Goal: Task Accomplishment & Management: Manage account settings

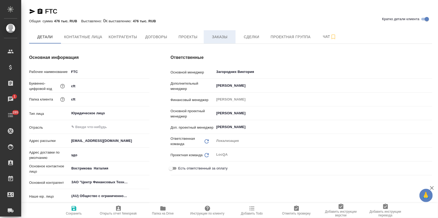
click at [229, 41] on button "Заказы" at bounding box center [220, 36] width 32 height 13
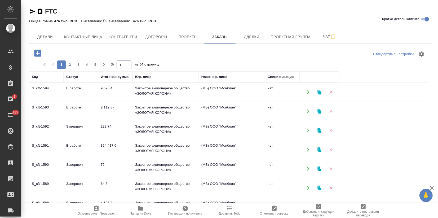
click at [76, 165] on td "Завершен" at bounding box center [81, 168] width 34 height 19
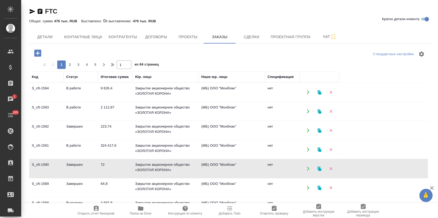
click at [72, 182] on td "Завершен" at bounding box center [81, 187] width 34 height 19
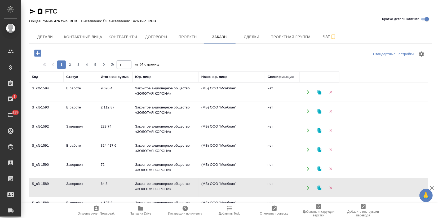
click at [72, 182] on td "Завершен" at bounding box center [81, 187] width 34 height 19
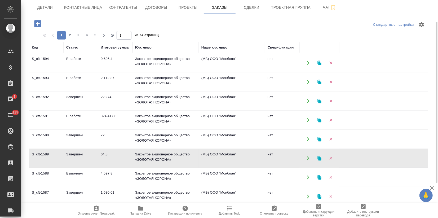
click at [82, 104] on td "Завершен" at bounding box center [81, 101] width 34 height 19
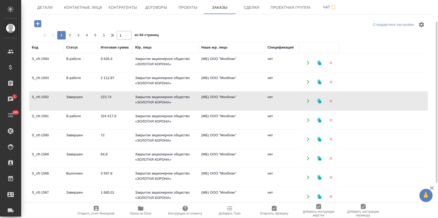
click at [82, 104] on td "Завершен" at bounding box center [81, 101] width 34 height 19
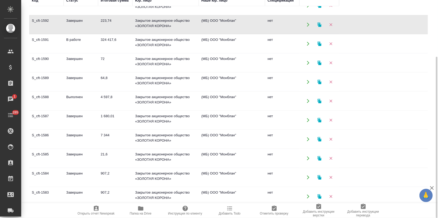
click at [116, 158] on td "21,6" at bounding box center [115, 158] width 34 height 19
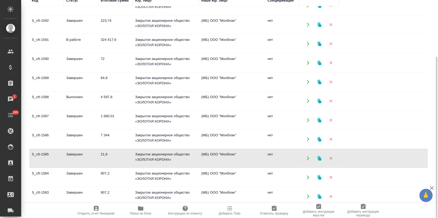
click at [116, 158] on td "21,6" at bounding box center [115, 158] width 34 height 19
click at [88, 172] on td "Завершен" at bounding box center [81, 177] width 34 height 19
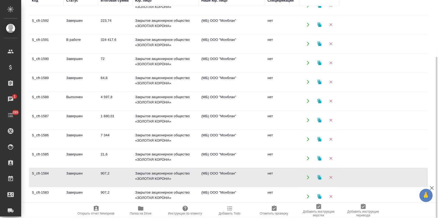
click at [88, 172] on td "Завершен" at bounding box center [81, 177] width 34 height 19
click at [110, 188] on td "907,2" at bounding box center [115, 196] width 34 height 19
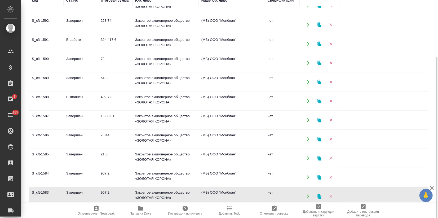
click at [110, 188] on td "907,2" at bounding box center [115, 196] width 34 height 19
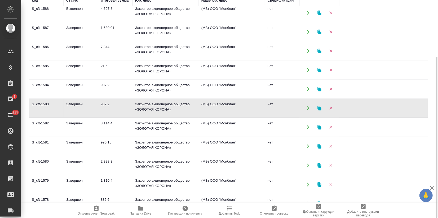
scroll to position [147, 0]
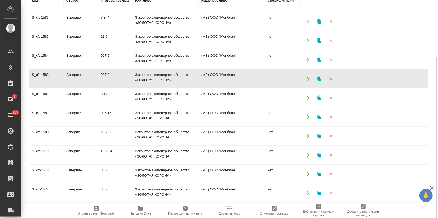
click at [106, 114] on td "996,15" at bounding box center [115, 117] width 34 height 19
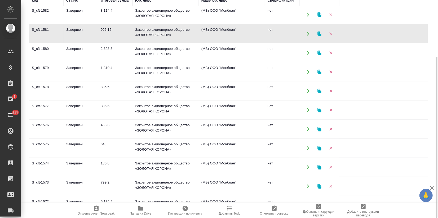
scroll to position [235, 0]
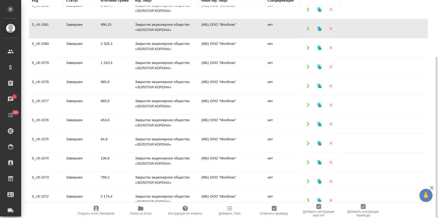
click at [109, 147] on td "64,8" at bounding box center [115, 143] width 34 height 19
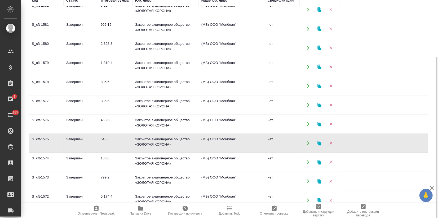
click at [109, 147] on td "64,8" at bounding box center [115, 143] width 34 height 19
click at [93, 165] on td "Завершен" at bounding box center [81, 162] width 34 height 19
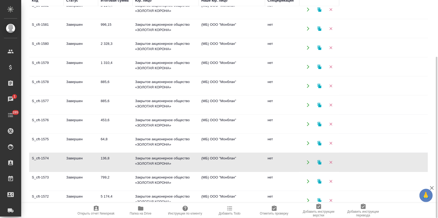
click at [318, 162] on icon "button" at bounding box center [319, 162] width 4 height 5
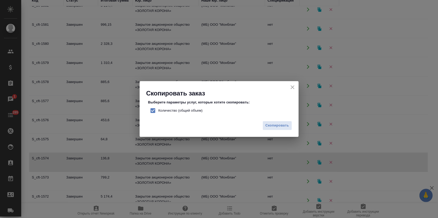
click at [155, 112] on input "Количество (общий объем)" at bounding box center [152, 110] width 11 height 11
checkbox input "false"
click at [264, 125] on button "Скопировать" at bounding box center [277, 125] width 29 height 9
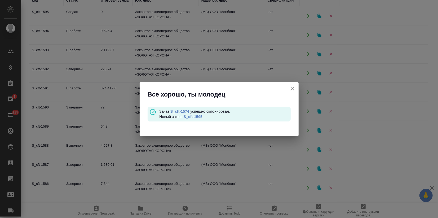
scroll to position [0, 0]
click at [195, 116] on link "S_cft-1595" at bounding box center [193, 116] width 19 height 4
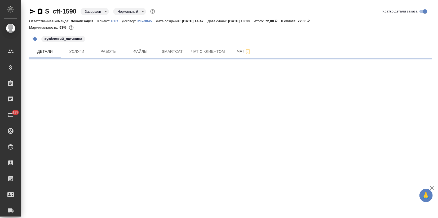
select select "RU"
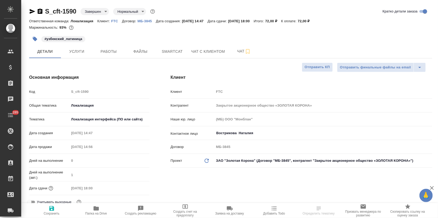
type textarea "x"
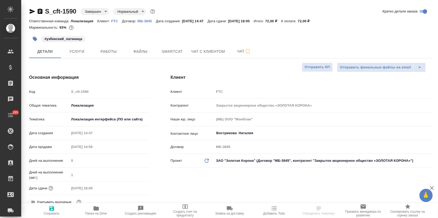
type textarea "x"
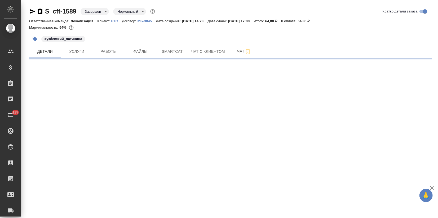
select select "RU"
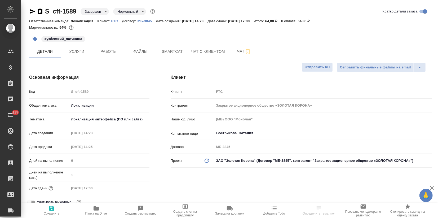
type textarea "x"
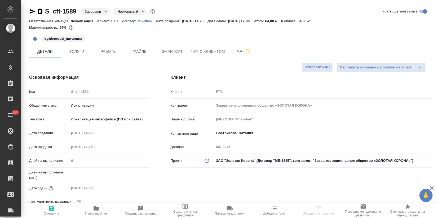
type textarea "x"
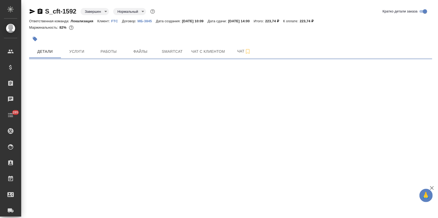
select select "RU"
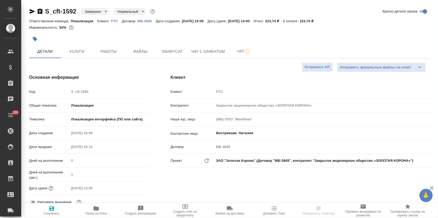
type textarea "x"
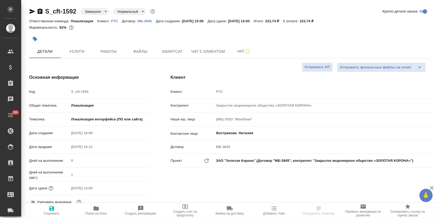
type textarea "x"
click at [74, 56] on button "Услуги" at bounding box center [77, 51] width 32 height 13
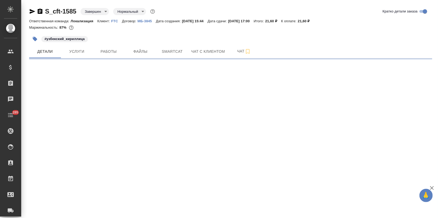
select select "RU"
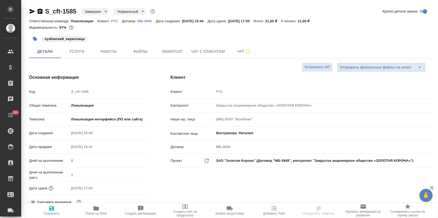
type textarea "x"
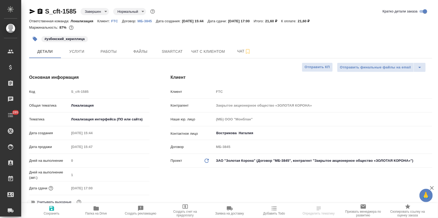
type textarea "x"
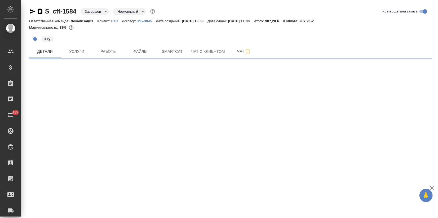
select select "RU"
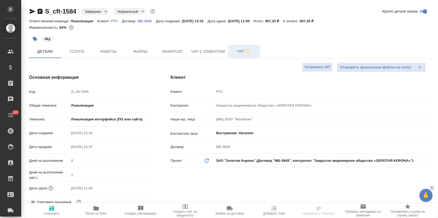
type textarea "x"
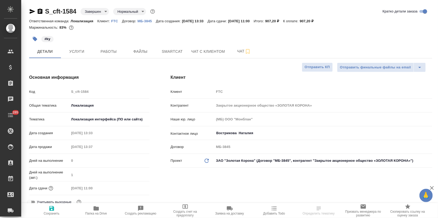
type textarea "x"
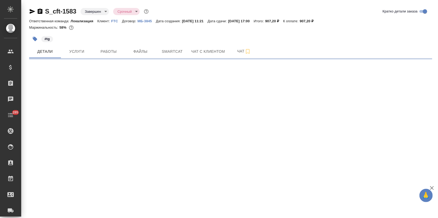
select select "RU"
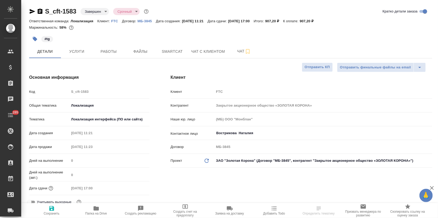
type textarea "x"
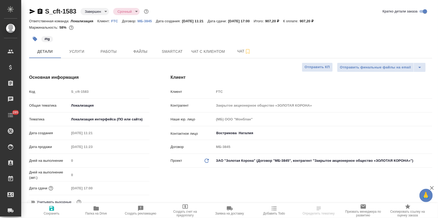
type textarea "x"
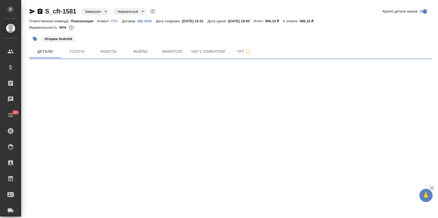
select select "RU"
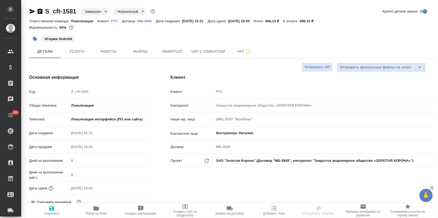
type textarea "x"
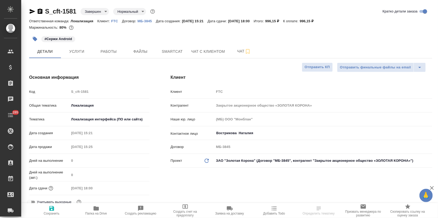
type textarea "x"
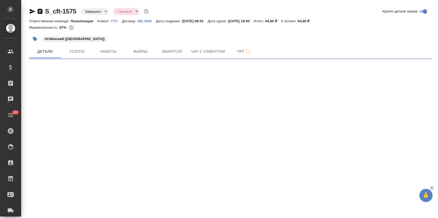
select select "RU"
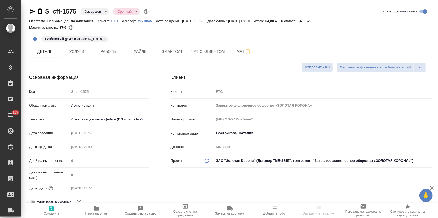
type textarea "x"
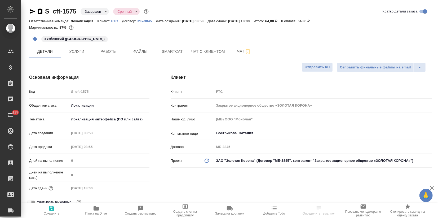
type textarea "x"
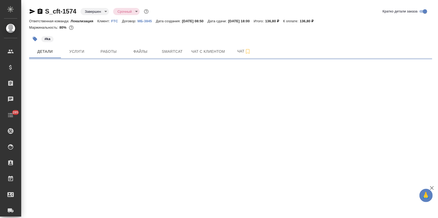
select select "RU"
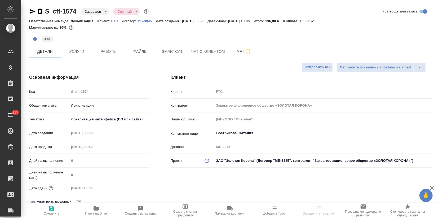
type textarea "x"
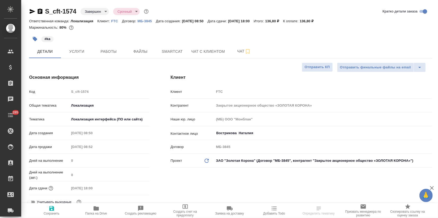
type textarea "x"
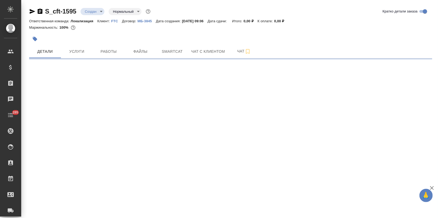
select select "RU"
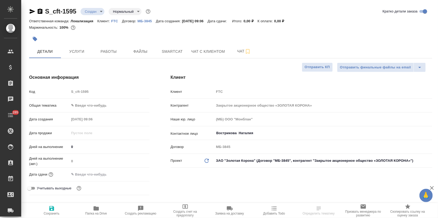
type textarea "x"
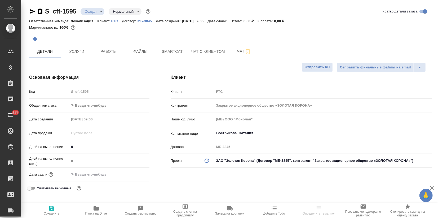
type textarea "x"
click at [75, 111] on div "Общая тематика ✎ Введи что-нибудь" at bounding box center [89, 108] width 120 height 14
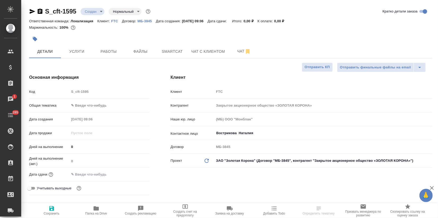
click at [78, 107] on body "🙏 .cls-1 fill:#fff; AWATERA Zagorodnikh [PERSON_NAME] Спецификации Заказы 1 Чат…" at bounding box center [219, 109] width 438 height 218
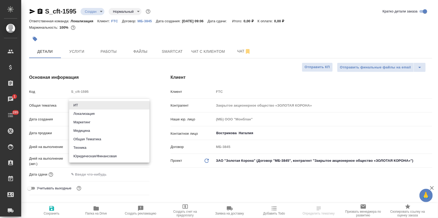
click at [79, 112] on li "Локализация" at bounding box center [109, 113] width 80 height 8
type input "local"
type textarea "x"
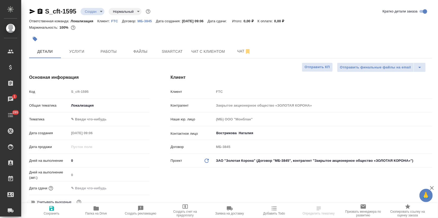
click at [78, 114] on div "[PERSON_NAME] ✎ Введи что-нибудь" at bounding box center [89, 118] width 120 height 9
click at [88, 117] on body "🙏 .cls-1 fill:#fff; AWATERA Zagorodnikh [PERSON_NAME] Спецификации Заказы 1 Чат…" at bounding box center [219, 109] width 438 height 218
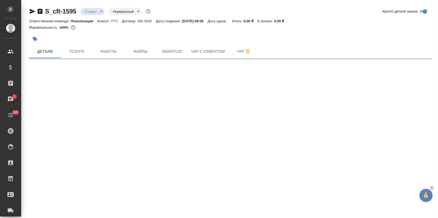
select select "RU"
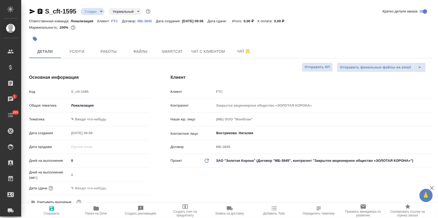
type textarea "x"
click at [89, 122] on body "🙏 .cls-1 fill:#fff; AWATERA Zagorodnikh [PERSON_NAME] Спецификации Заказы 1 Чат…" at bounding box center [219, 109] width 438 height 218
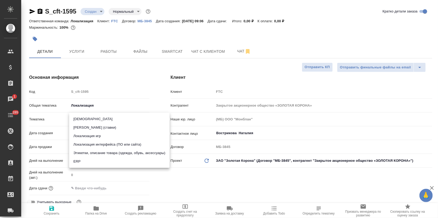
click at [95, 145] on li "Локализация интерфейса (ПО или сайта)" at bounding box center [119, 144] width 100 height 8
type input "5a8b8b956a9677013d343e0d"
type textarea "x"
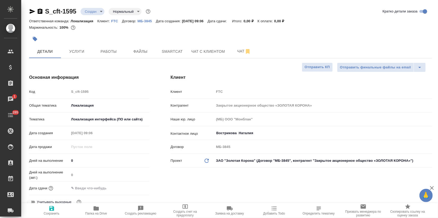
click at [54, 211] on icon "button" at bounding box center [51, 208] width 6 height 6
type textarea "x"
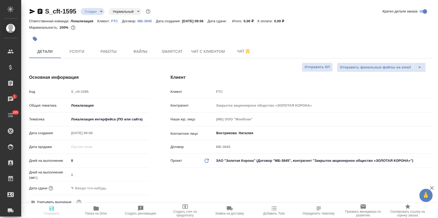
type textarea "x"
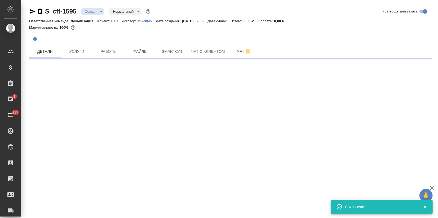
click at [38, 38] on button "button" at bounding box center [35, 39] width 12 height 12
select select "RU"
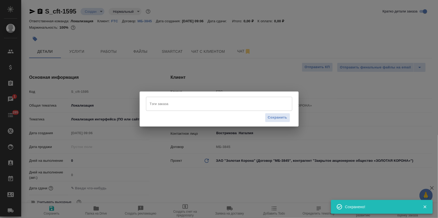
type textarea "x"
click at [169, 106] on input "Тэги заказа" at bounding box center [213, 103] width 131 height 9
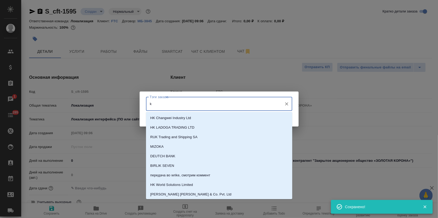
type input "ka"
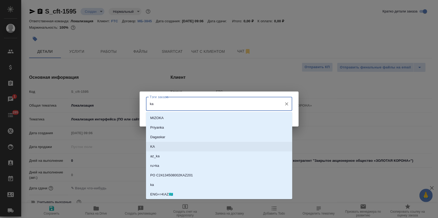
click at [155, 147] on li "KA" at bounding box center [219, 147] width 146 height 10
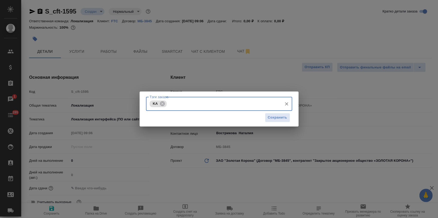
click at [286, 122] on div "Сохранить" at bounding box center [219, 118] width 146 height 14
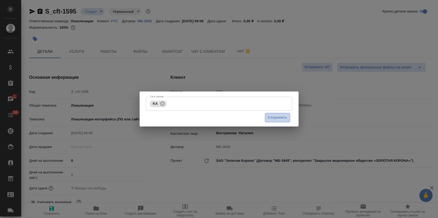
click at [285, 121] on button "Сохранить" at bounding box center [277, 117] width 25 height 9
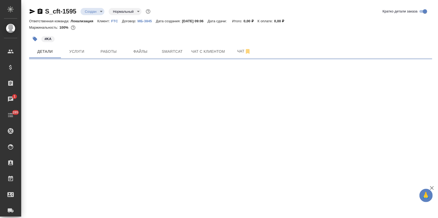
select select "RU"
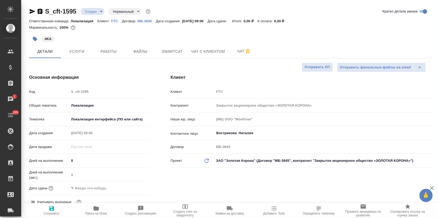
type textarea "x"
click at [83, 55] on button "Услуги" at bounding box center [77, 51] width 32 height 13
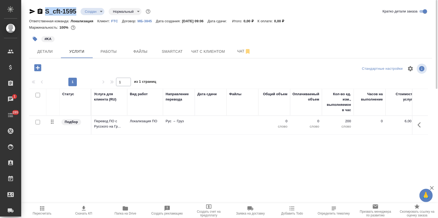
drag, startPoint x: 78, startPoint y: 12, endPoint x: 45, endPoint y: 8, distance: 33.9
click at [45, 8] on div "S_cft-1595 Создан new Нормальный normal" at bounding box center [90, 11] width 122 height 8
copy link "S_cft-1595"
click at [103, 126] on p "Перевод ПО с Русского на Гр..." at bounding box center [109, 123] width 30 height 11
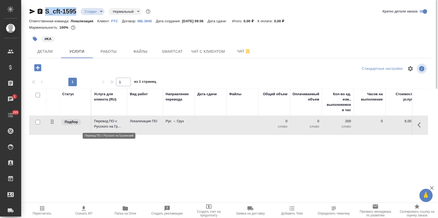
click at [103, 126] on p "Перевод ПО с Русского на Гр..." at bounding box center [109, 123] width 30 height 11
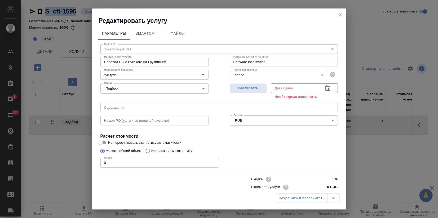
drag, startPoint x: 255, startPoint y: 91, endPoint x: 242, endPoint y: 103, distance: 17.8
click at [255, 91] on span "Рассчитать" at bounding box center [248, 88] width 31 height 6
type input "[DATE] 09:09"
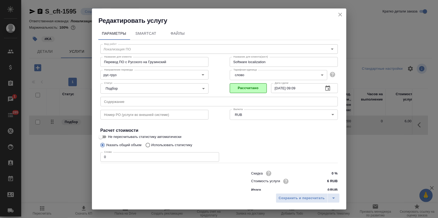
click at [167, 145] on p "Использовать статистику" at bounding box center [171, 144] width 41 height 5
click at [151, 145] on input "Использовать статистику" at bounding box center [147, 145] width 8 height 10
radio input "true"
radio input "false"
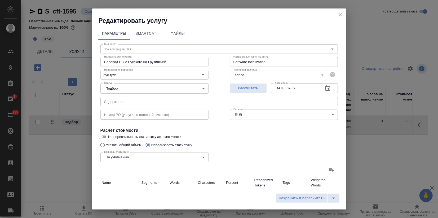
click at [329, 169] on icon at bounding box center [331, 170] width 5 height 4
click at [0, 0] on input "file" at bounding box center [0, 0] width 0 height 0
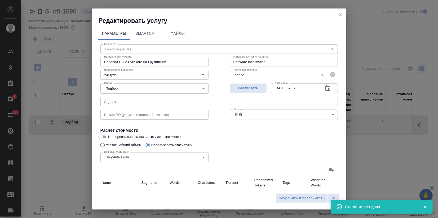
type input "1"
type input "6"
type input "65"
type input "3"
type input "57"
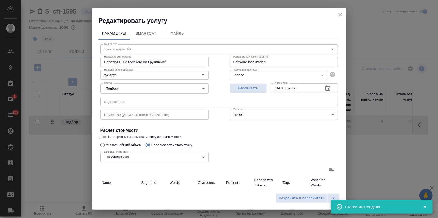
type input "419"
type input "4"
type input "63"
type input "484"
type input "4"
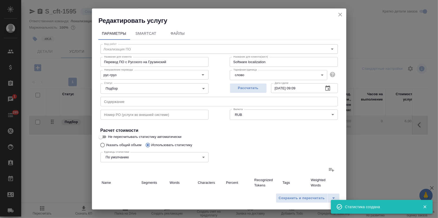
type input "63"
type input "484"
click at [299, 197] on span "Сохранить и пересчитать" at bounding box center [302, 198] width 46 height 6
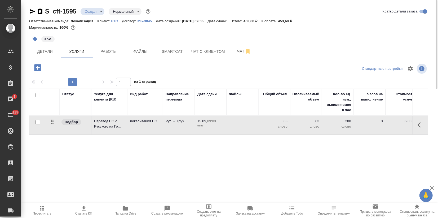
click at [100, 7] on div "S_cft-1595 Создан new Нормальный normal" at bounding box center [90, 11] width 122 height 8
click at [98, 14] on body "🙏 .cls-1 fill:#fff; AWATERA Zagorodnikh [PERSON_NAME] Спецификации Заказы 1 Чат…" at bounding box center [219, 109] width 438 height 218
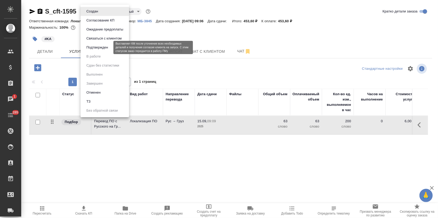
click at [98, 48] on button "Подтвержден" at bounding box center [97, 48] width 25 height 6
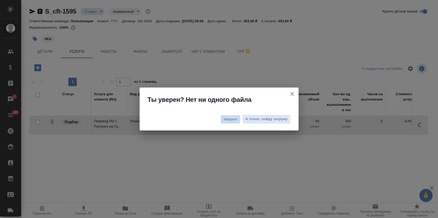
click at [228, 118] on span "Уверен!" at bounding box center [231, 119] width 14 height 5
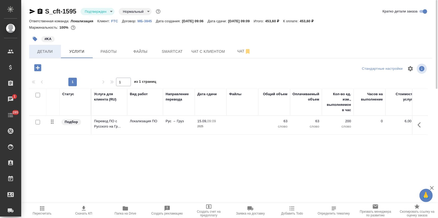
click at [49, 53] on span "Детали" at bounding box center [44, 51] width 25 height 7
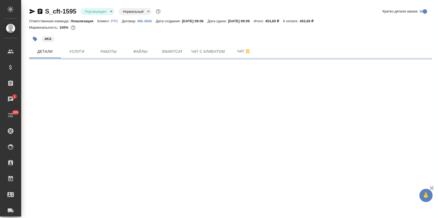
select select "RU"
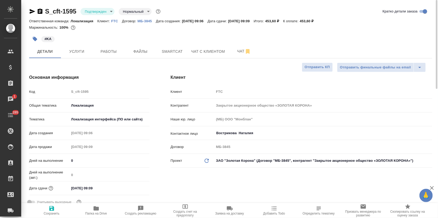
click at [111, 191] on input "[DATE] 09:09" at bounding box center [92, 188] width 46 height 8
click at [92, 187] on input "[DATE] 09:09" at bounding box center [92, 188] width 46 height 8
drag, startPoint x: 91, startPoint y: 186, endPoint x: 93, endPoint y: 187, distance: 2.7
click at [93, 187] on input "[DATE] 09:09" at bounding box center [92, 188] width 46 height 8
type input "[DATE] 10:9_"
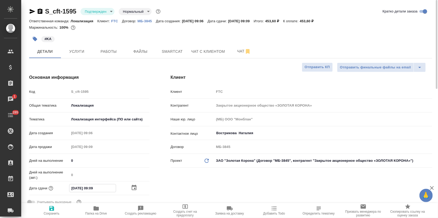
type textarea "x"
type input "[DATE] 18:09"
type textarea "x"
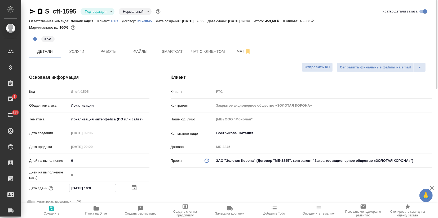
type textarea "x"
click at [98, 189] on input "[DATE] 18:09" at bounding box center [92, 188] width 46 height 8
type input "[DATE] 18:00"
type textarea "x"
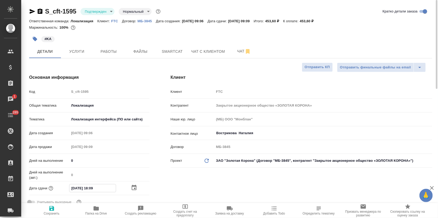
type textarea "x"
type input "[DATE] 18:00"
click at [56, 209] on span "Сохранить" at bounding box center [52, 210] width 38 height 10
type textarea "x"
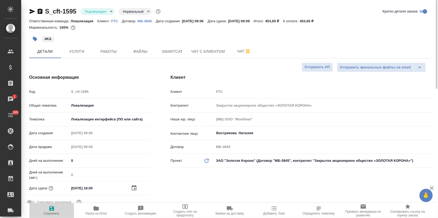
type textarea "x"
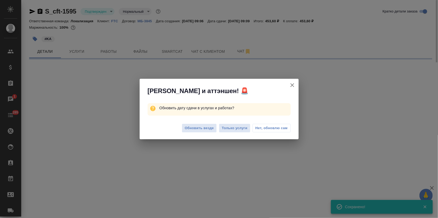
select select "RU"
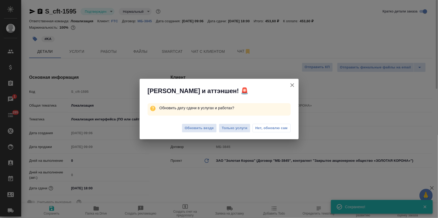
type textarea "x"
click at [192, 127] on span "Обновить везде" at bounding box center [199, 128] width 29 height 6
type textarea "x"
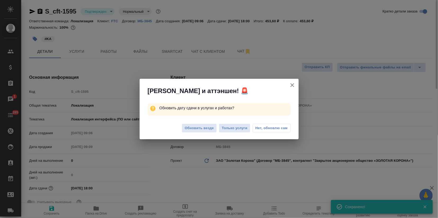
type textarea "x"
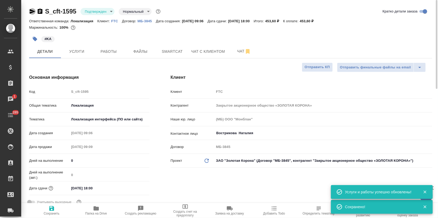
click at [33, 10] on icon "button" at bounding box center [32, 11] width 6 height 6
type textarea "x"
